Goal: Navigation & Orientation: Find specific page/section

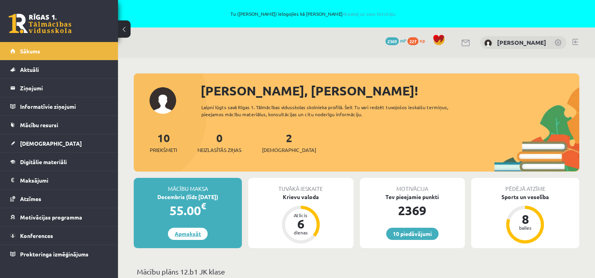
scroll to position [157, 0]
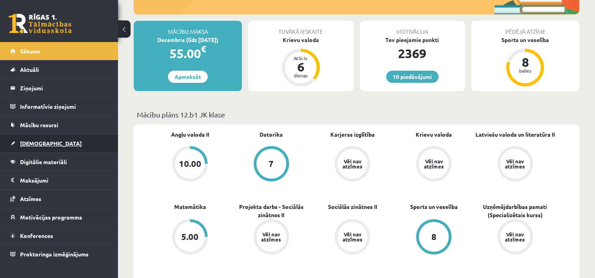
click at [35, 143] on span "[DEMOGRAPHIC_DATA]" at bounding box center [51, 143] width 62 height 7
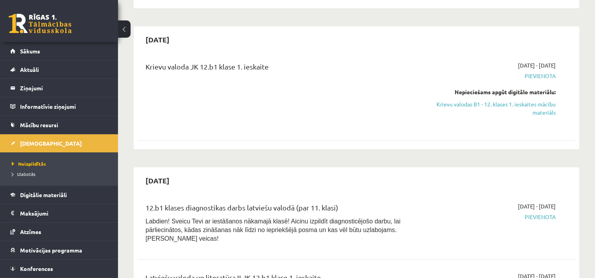
scroll to position [196, 0]
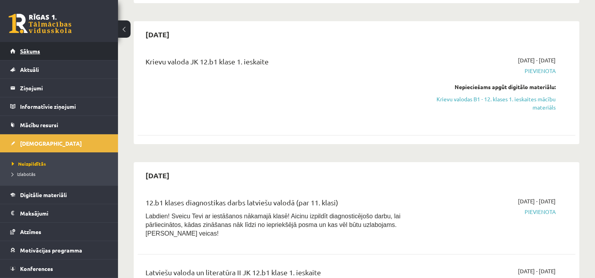
click at [29, 56] on link "Sākums" at bounding box center [59, 51] width 98 height 18
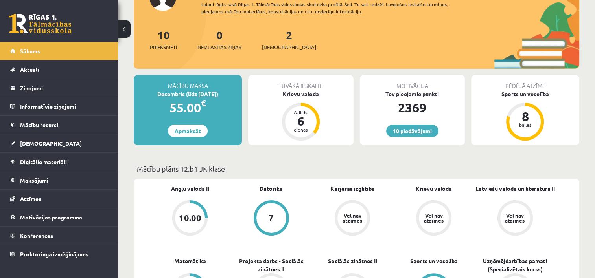
scroll to position [79, 0]
